Goal: Information Seeking & Learning: Check status

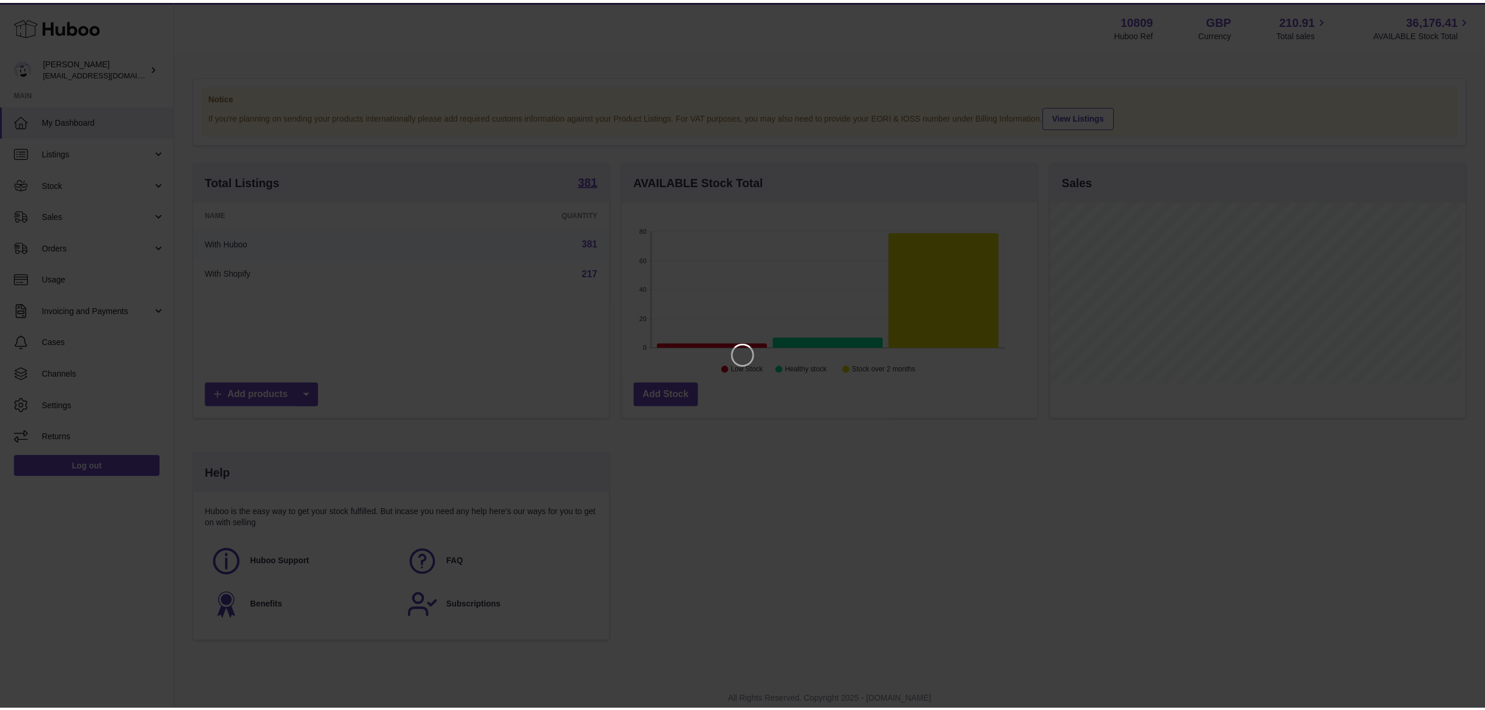
scroll to position [182, 418]
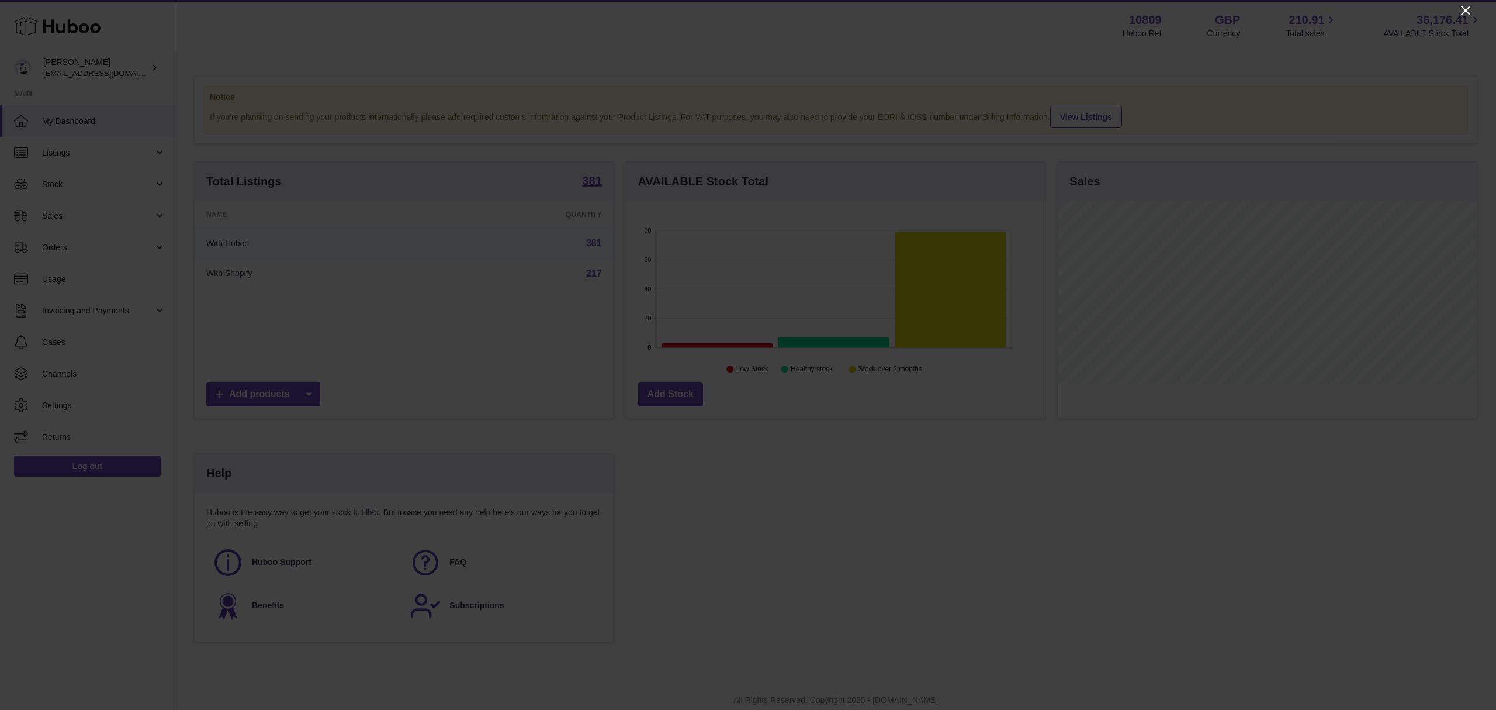
click at [1462, 16] on icon "Close" at bounding box center [1466, 11] width 14 height 14
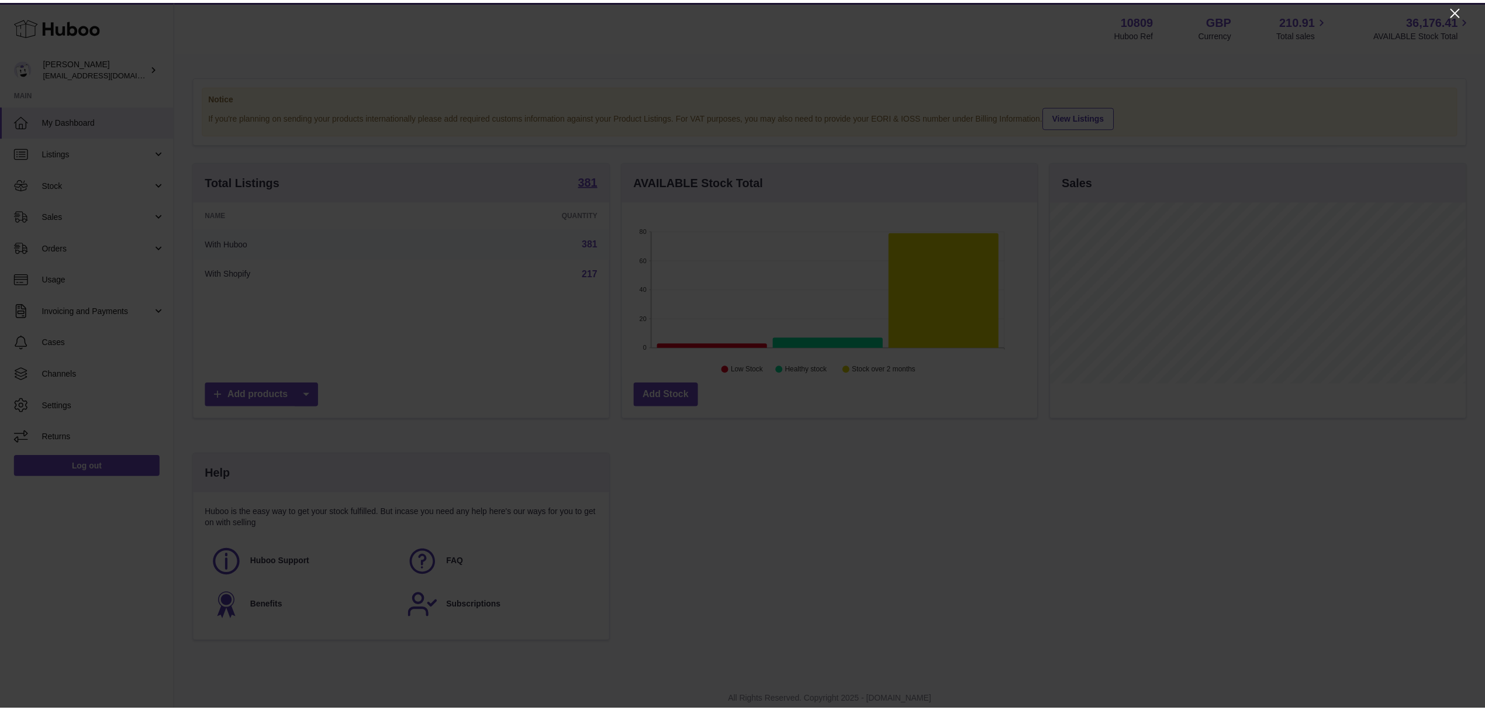
scroll to position [584288, 584056]
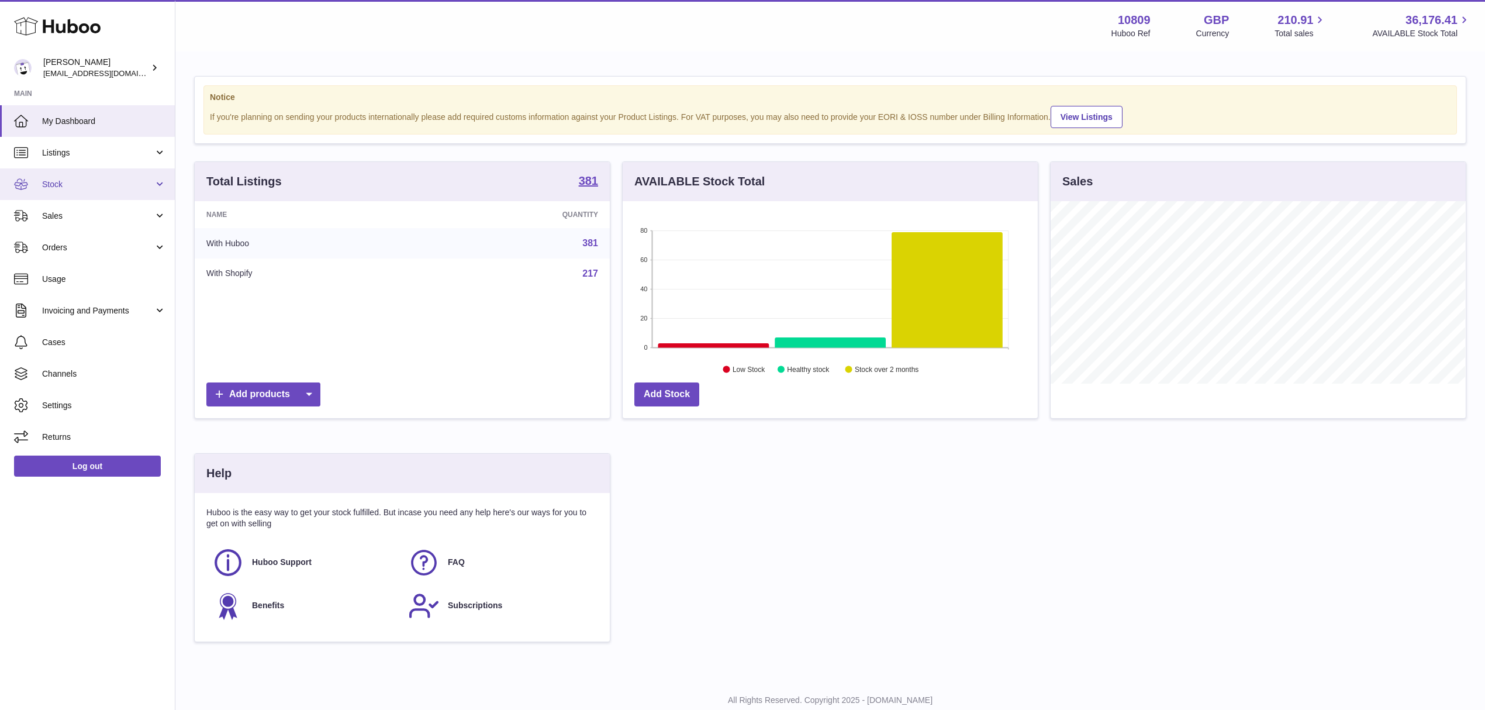
click at [45, 175] on link "Stock" at bounding box center [87, 184] width 175 height 32
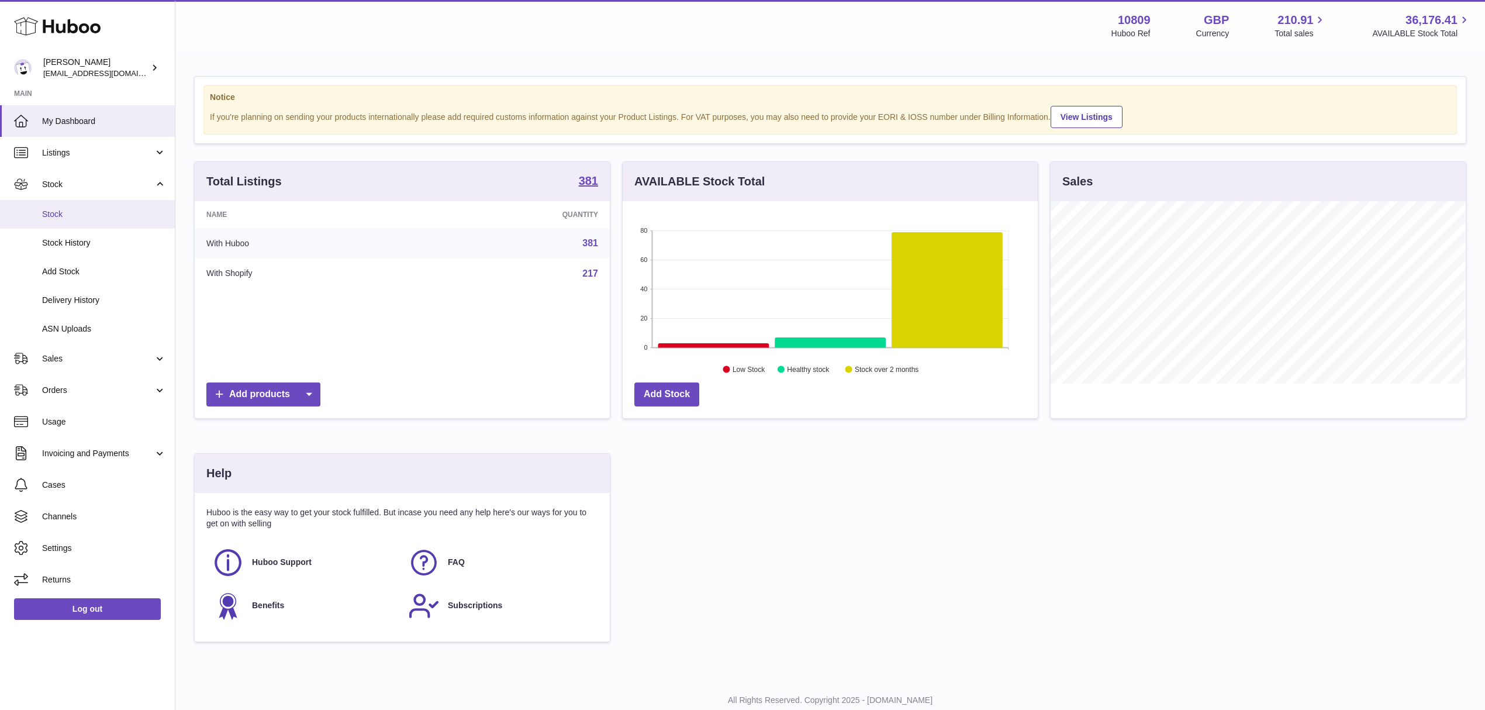
click at [67, 216] on span "Stock" at bounding box center [104, 214] width 124 height 11
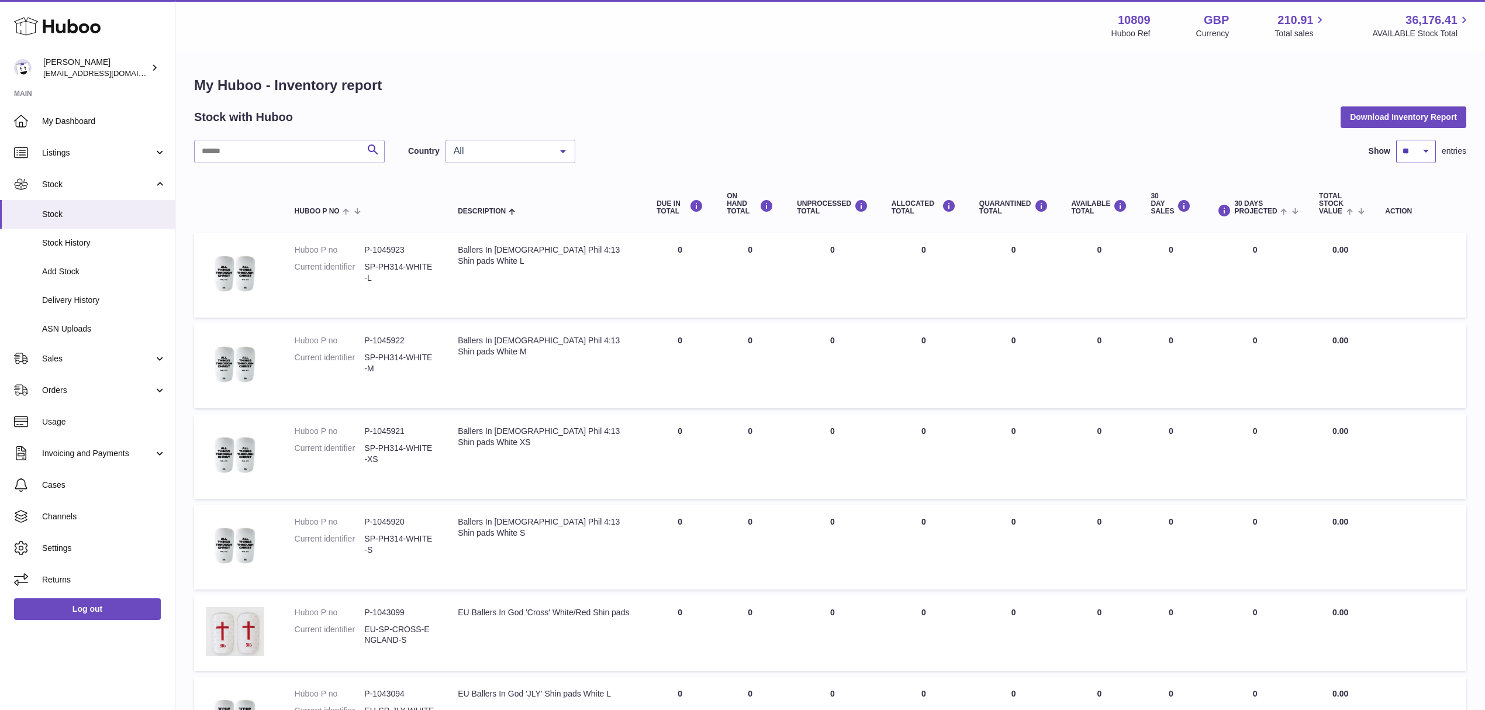
click at [1417, 159] on select "** ** ** ***" at bounding box center [1416, 151] width 40 height 23
select select "***"
click at [1396, 140] on select "** ** ** ***" at bounding box center [1416, 151] width 40 height 23
click at [1345, 208] on span at bounding box center [1352, 210] width 18 height 9
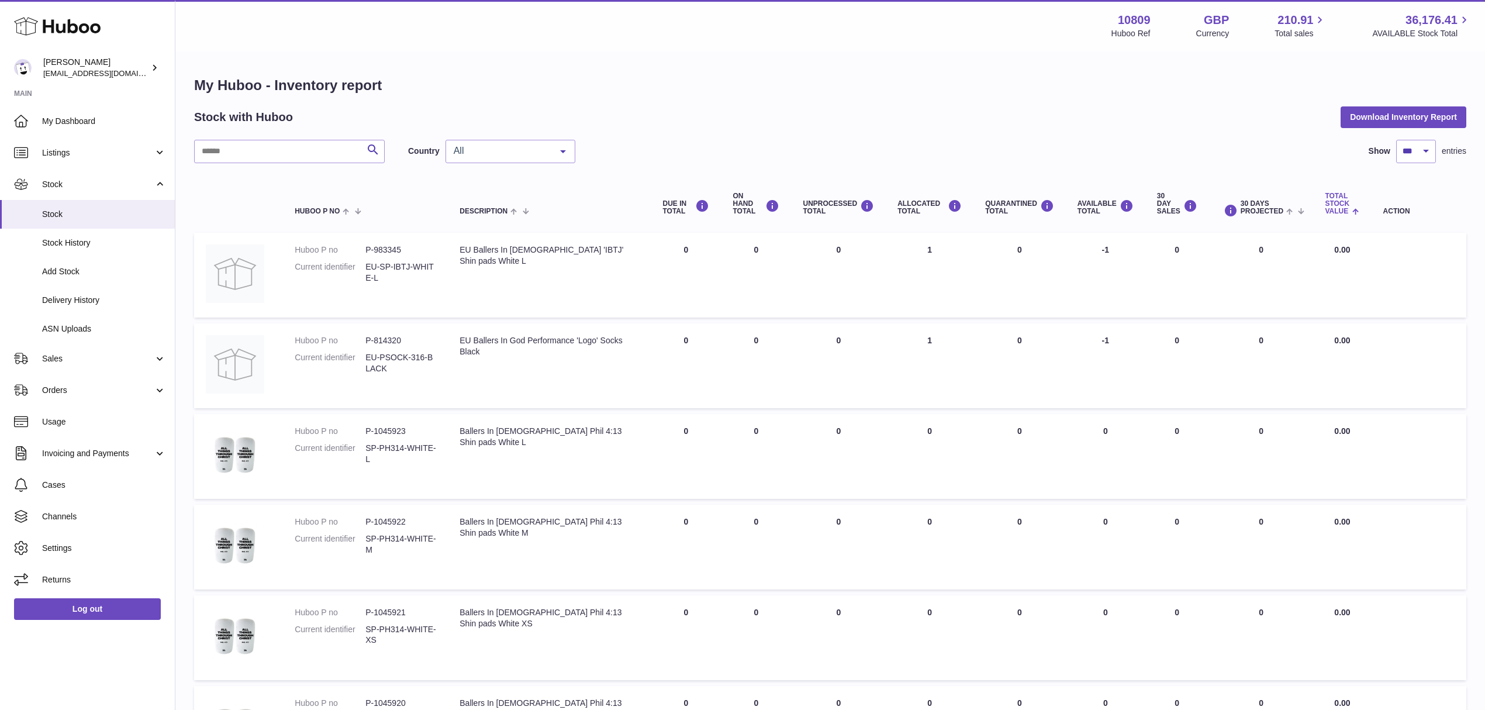
click at [1351, 211] on span at bounding box center [1354, 210] width 10 height 9
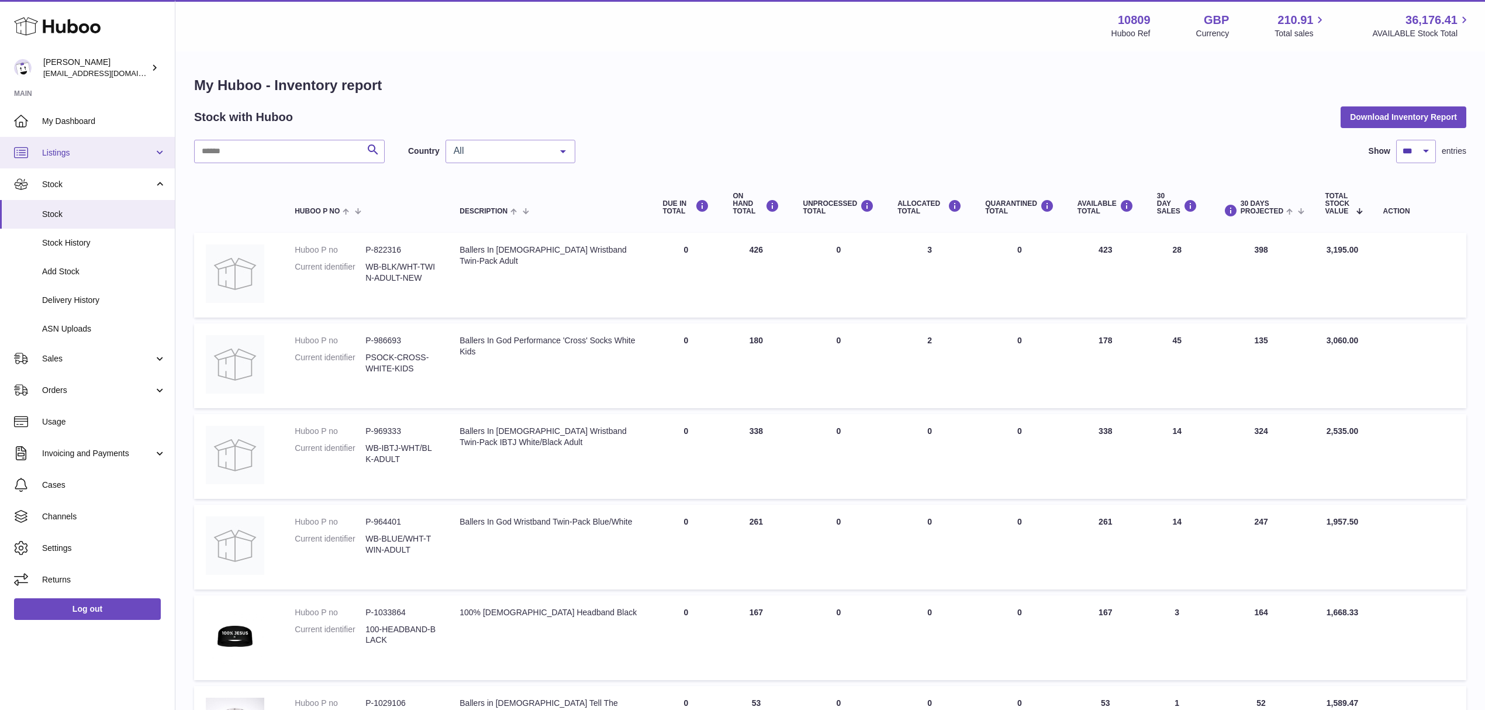
click at [71, 155] on span "Listings" at bounding box center [98, 152] width 112 height 11
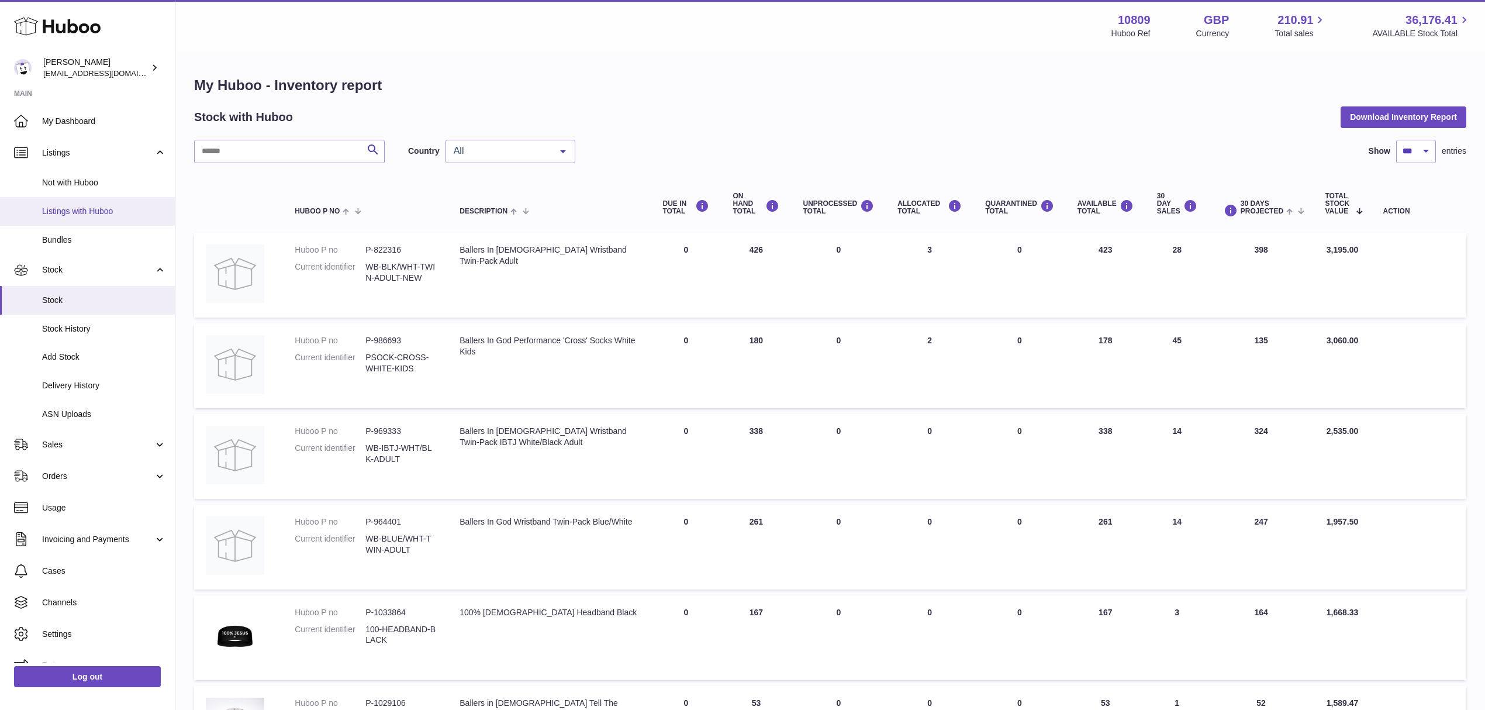
click at [63, 215] on span "Listings with Huboo" at bounding box center [104, 211] width 124 height 11
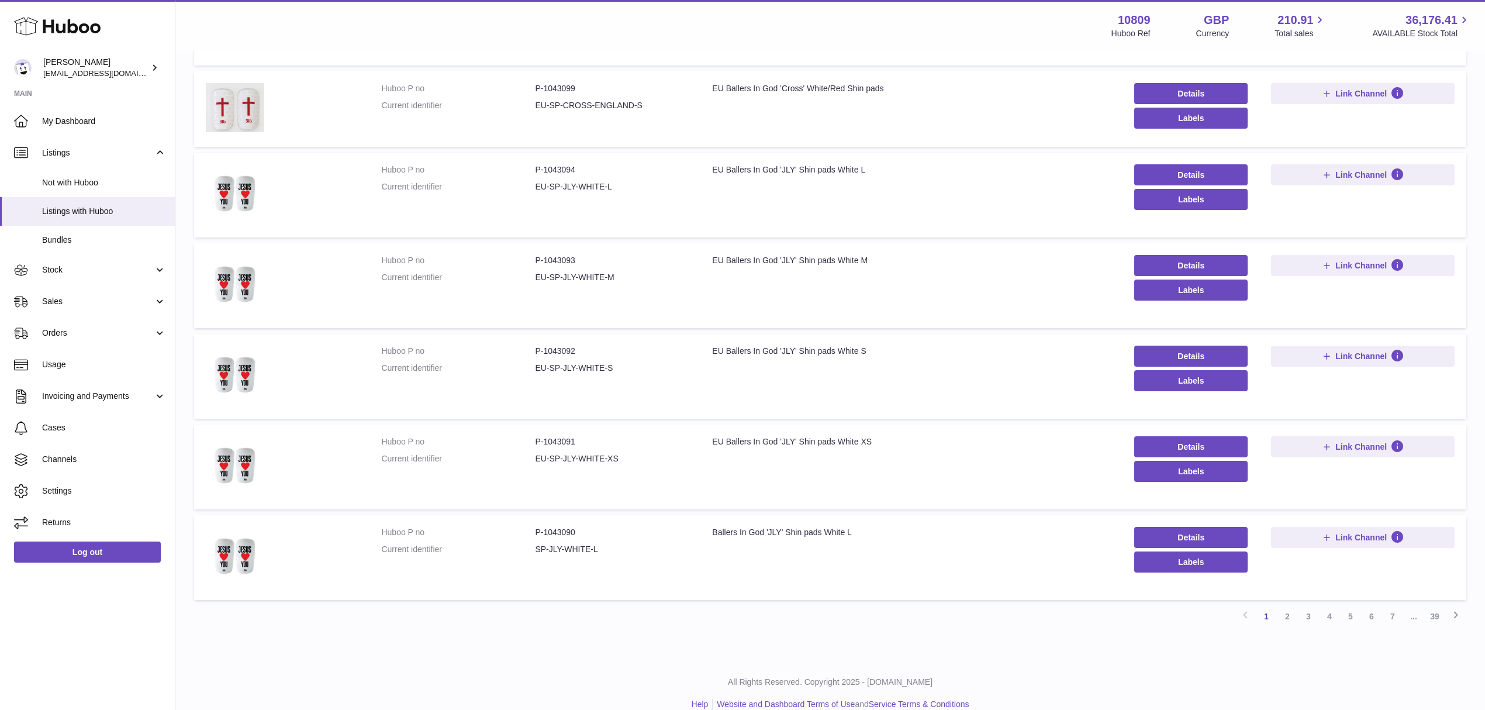
scroll to position [516, 0]
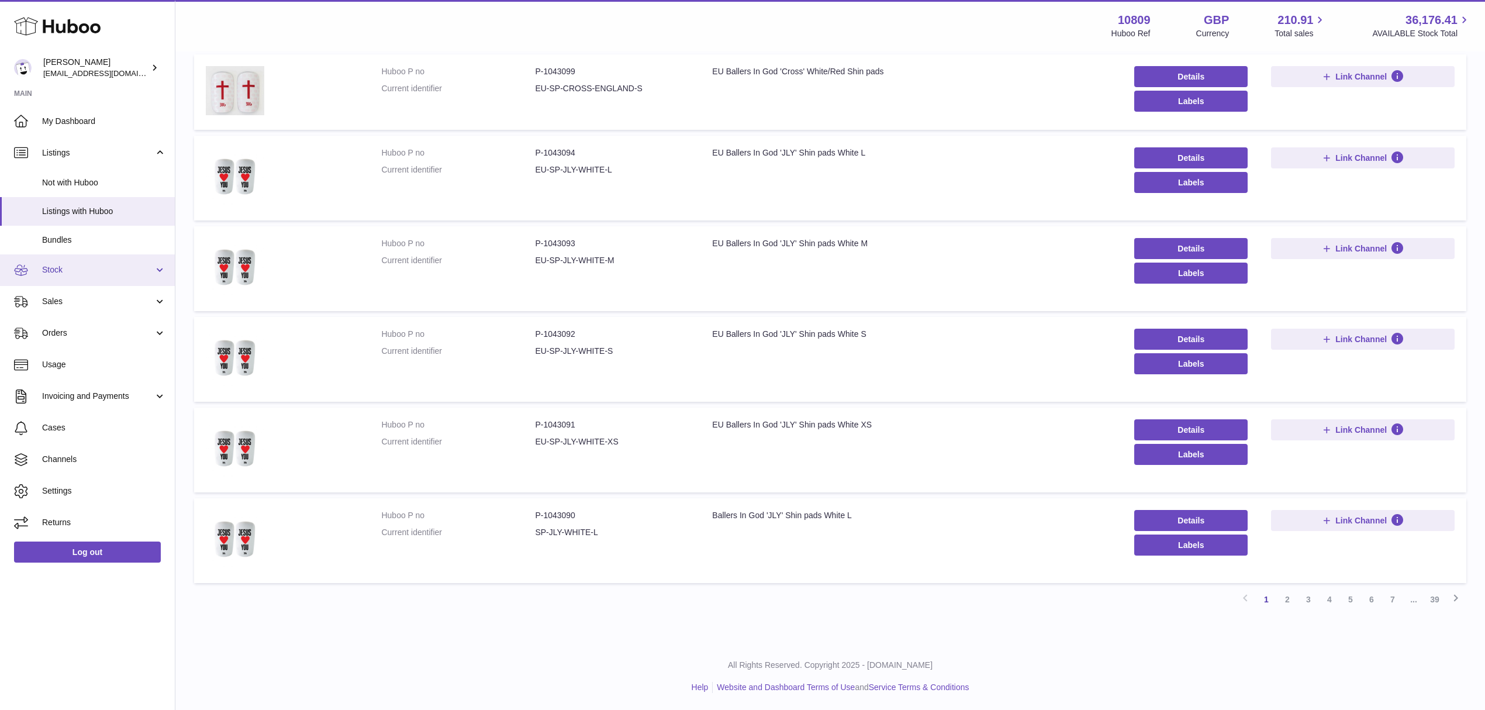
click at [70, 271] on span "Stock" at bounding box center [98, 269] width 112 height 11
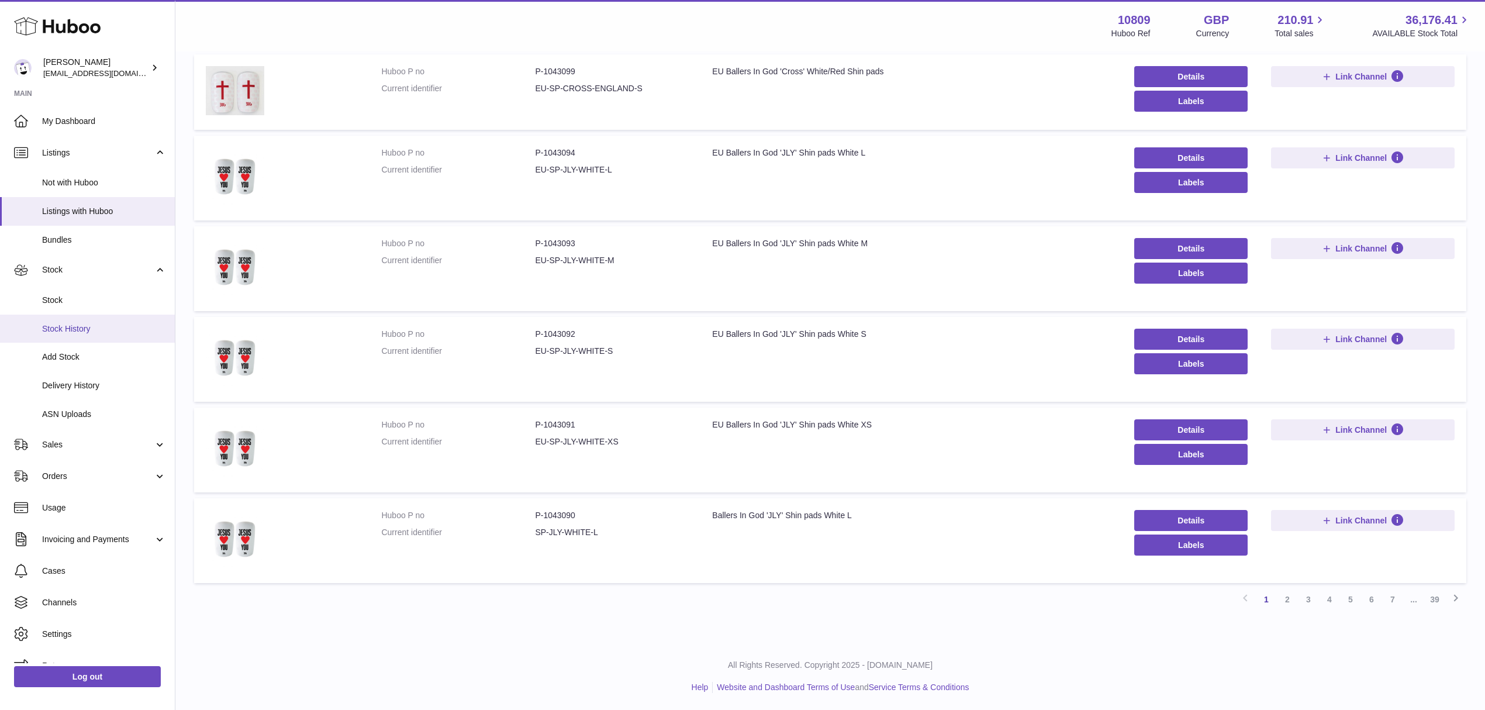
click at [78, 326] on span "Stock History" at bounding box center [104, 328] width 124 height 11
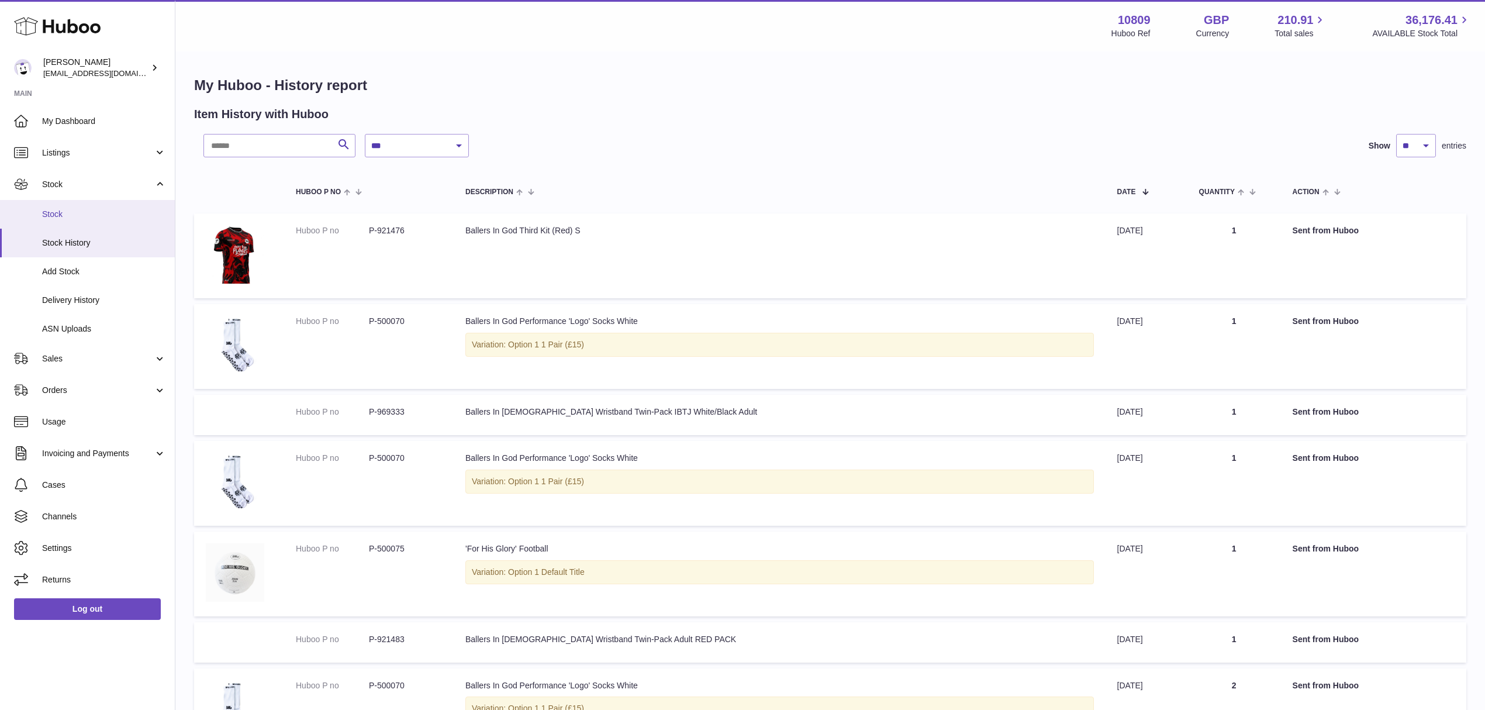
click at [49, 210] on span "Stock" at bounding box center [104, 214] width 124 height 11
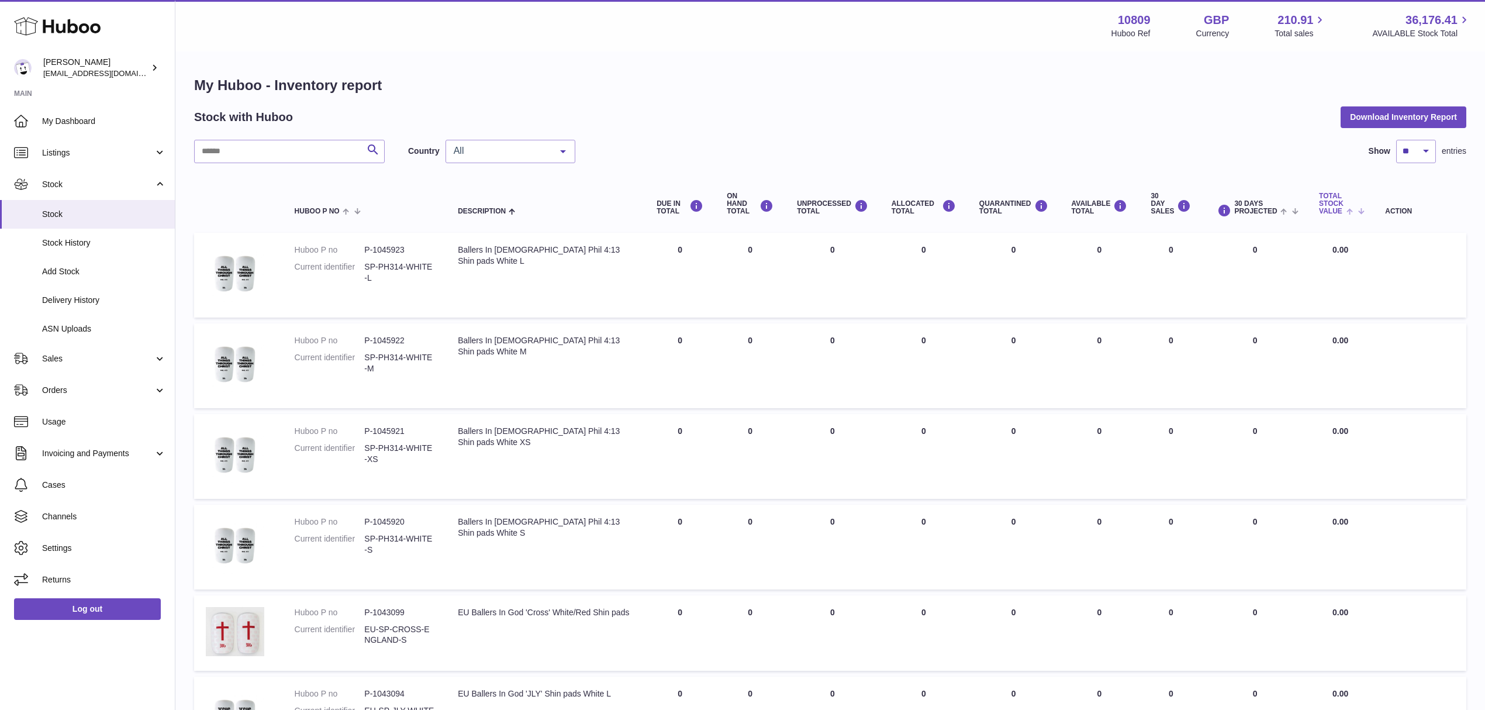
click at [1343, 210] on span at bounding box center [1352, 210] width 18 height 9
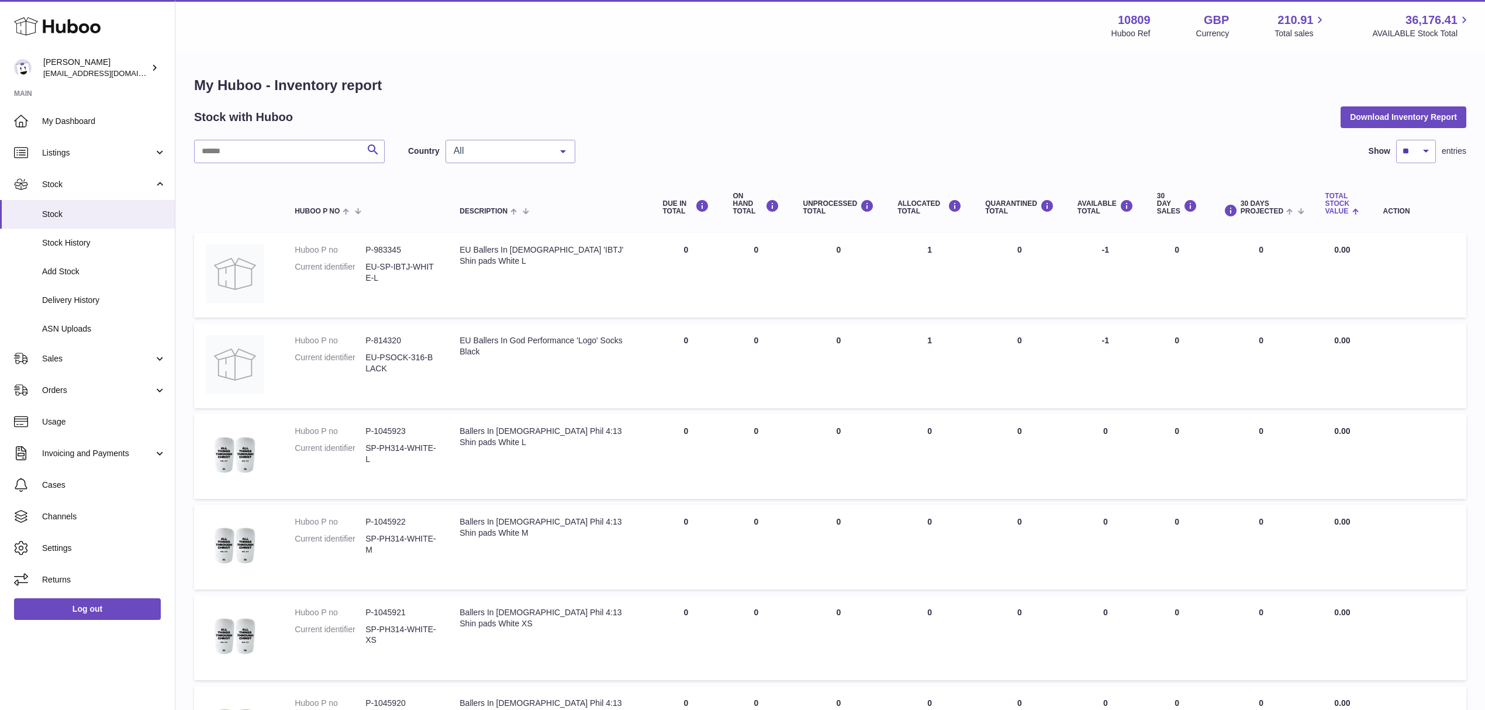
click at [1345, 215] on th "Total stock value" at bounding box center [1342, 204] width 58 height 47
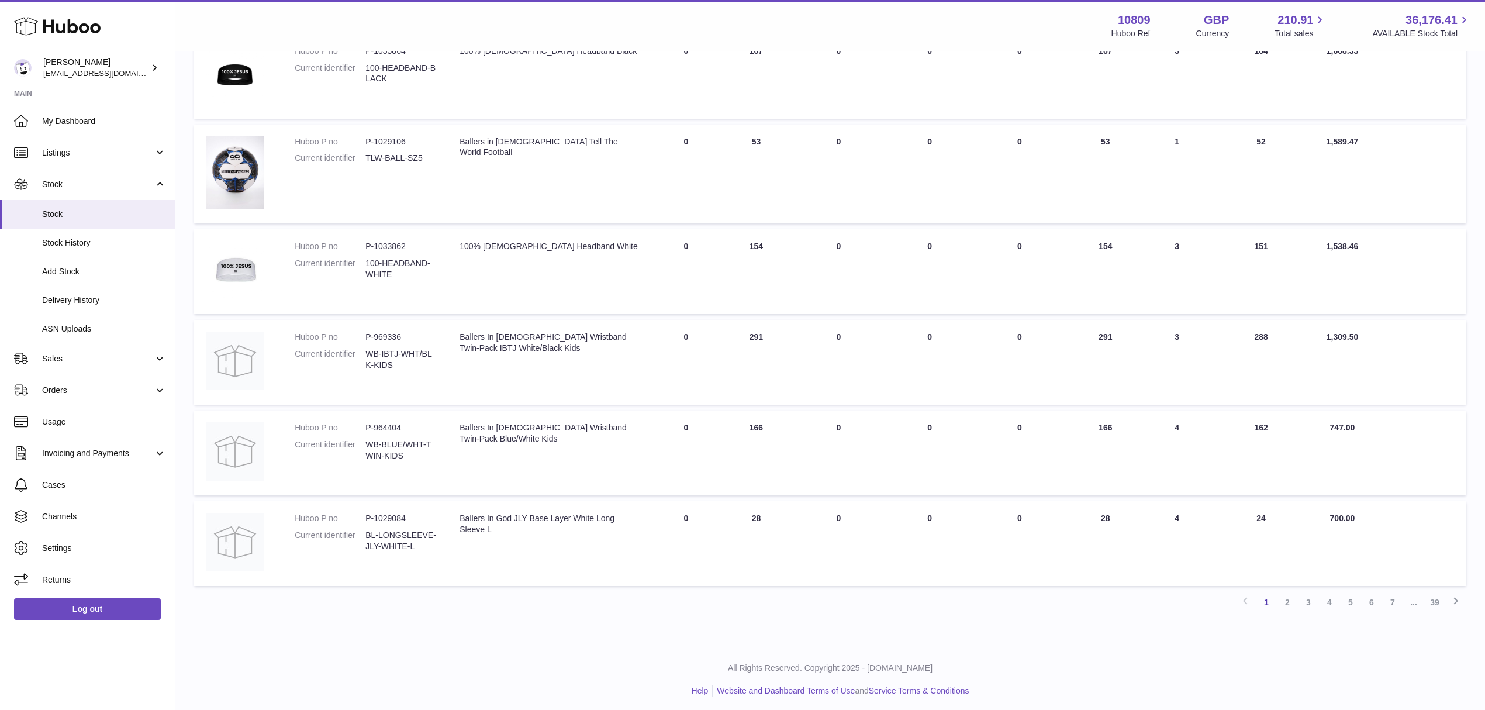
scroll to position [564, 0]
click at [1287, 600] on link "2" at bounding box center [1286, 599] width 21 height 21
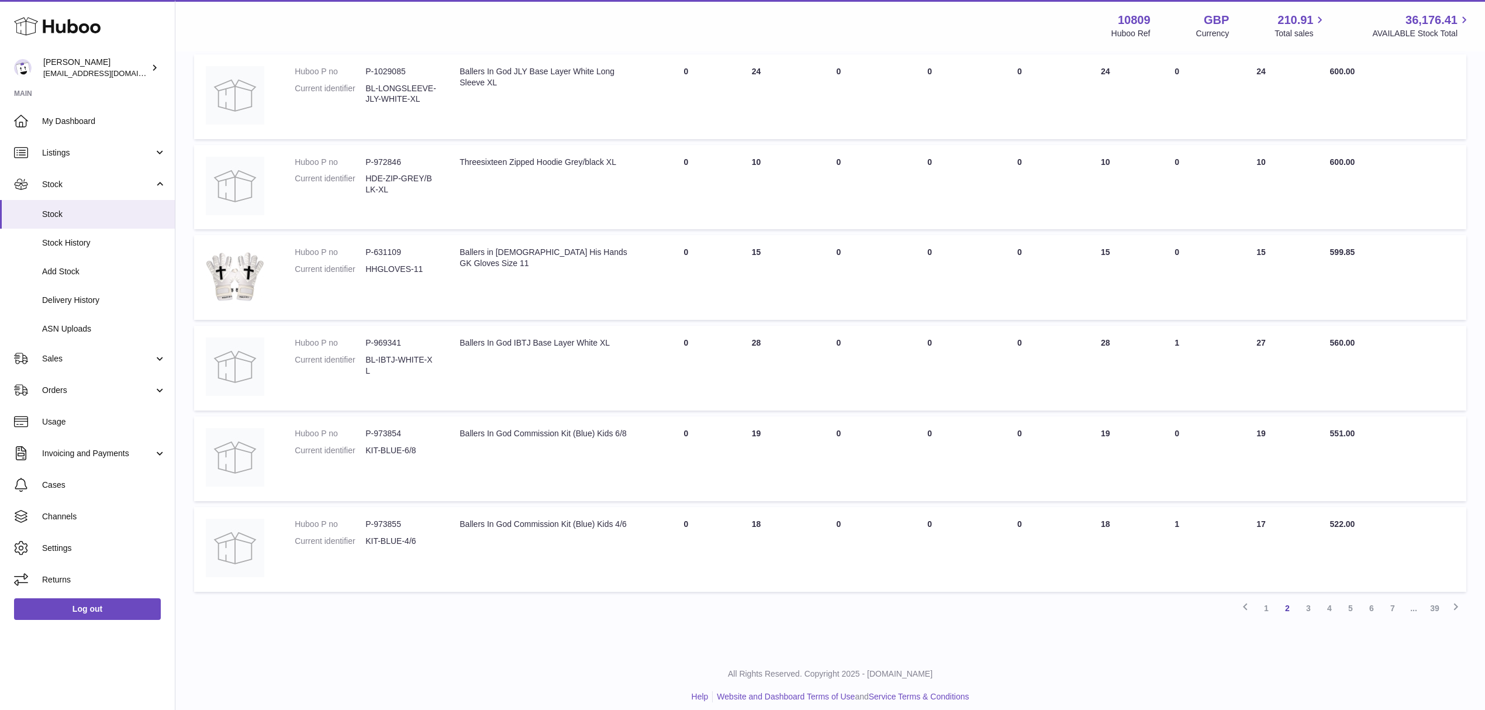
scroll to position [549, 0]
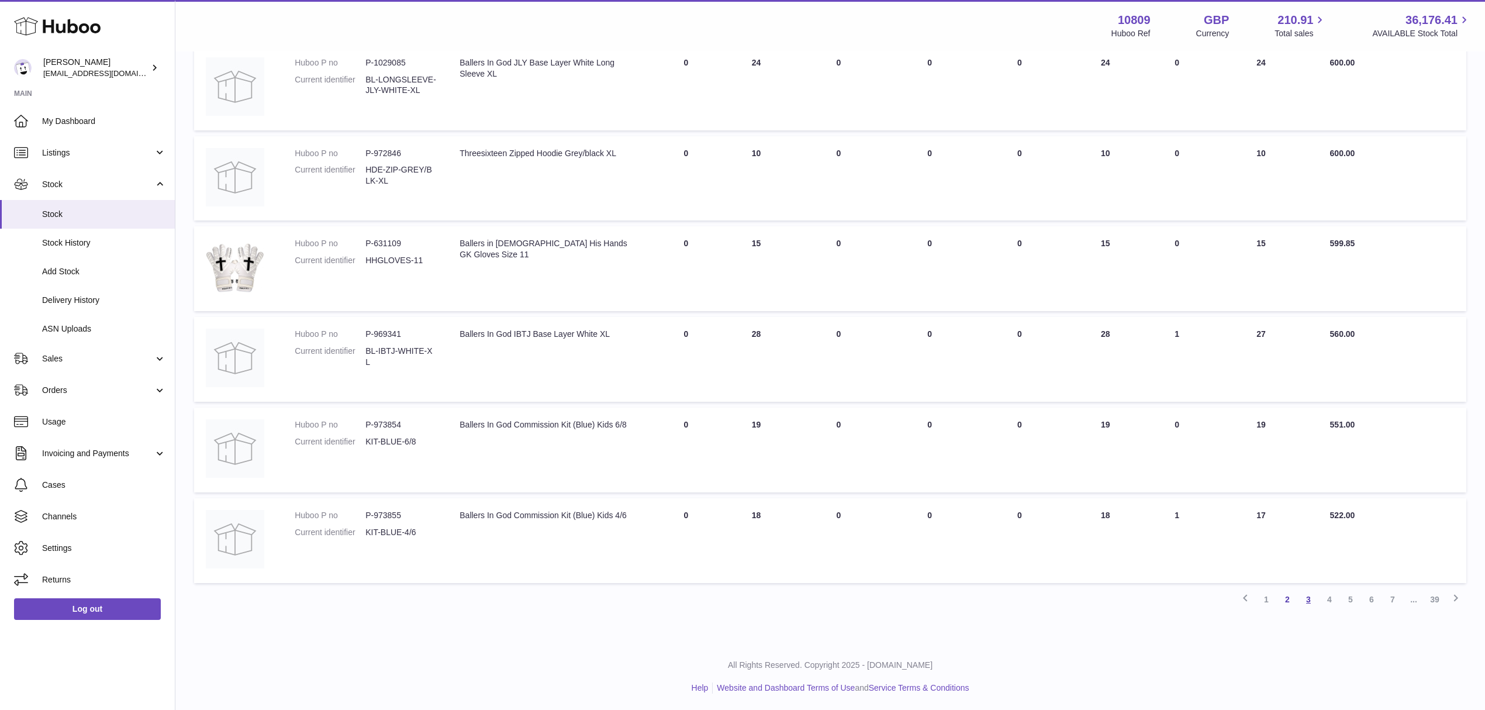
click at [1302, 600] on link "3" at bounding box center [1308, 599] width 21 height 21
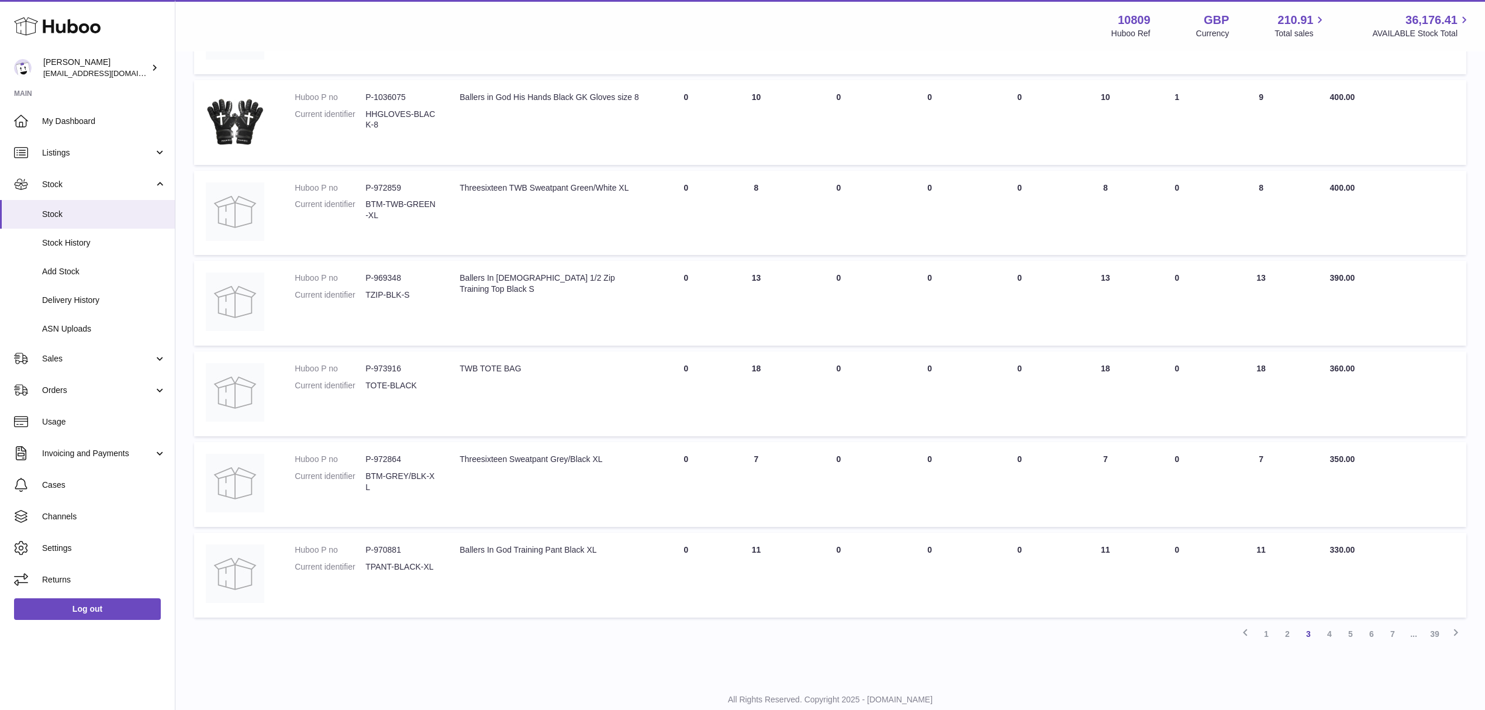
scroll to position [520, 0]
click at [1327, 629] on link "4" at bounding box center [1329, 628] width 21 height 21
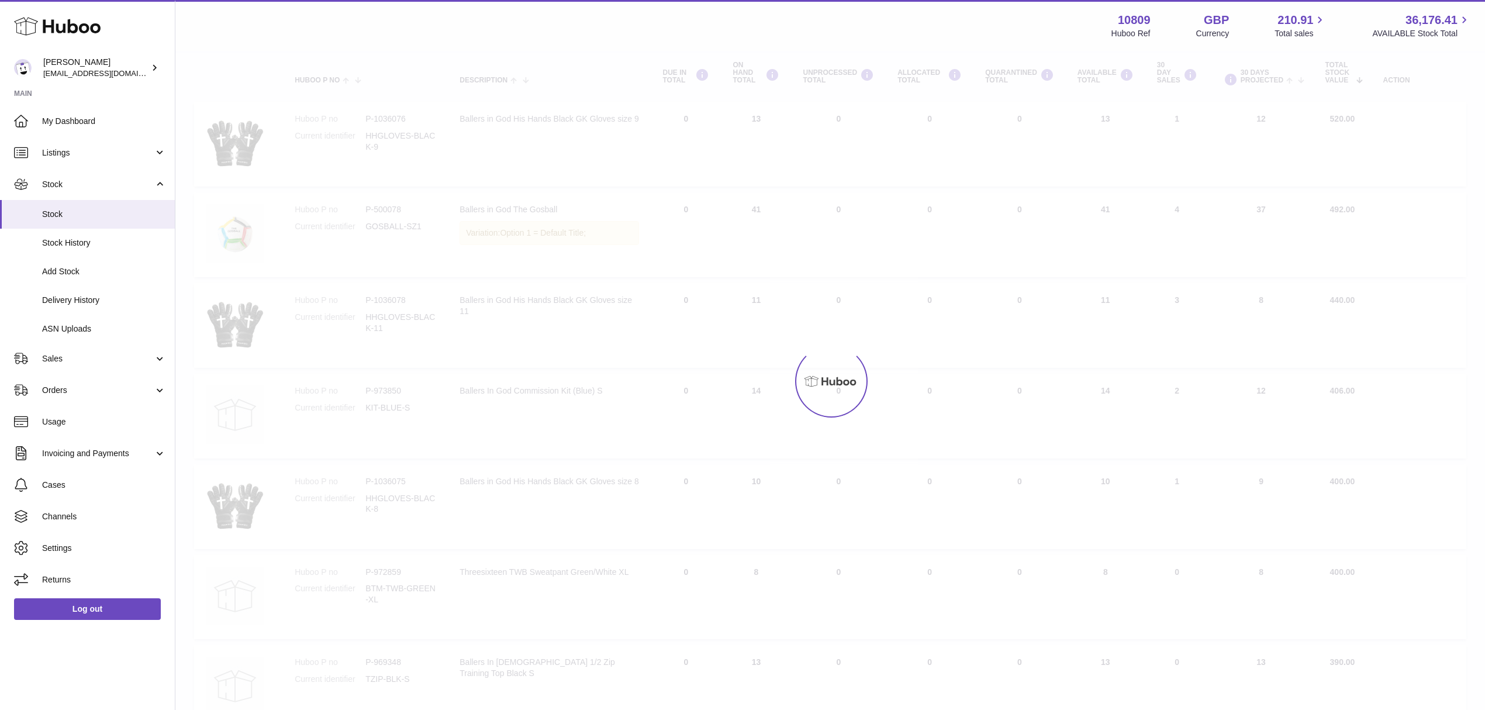
scroll to position [53, 0]
